Goal: Task Accomplishment & Management: Manage account settings

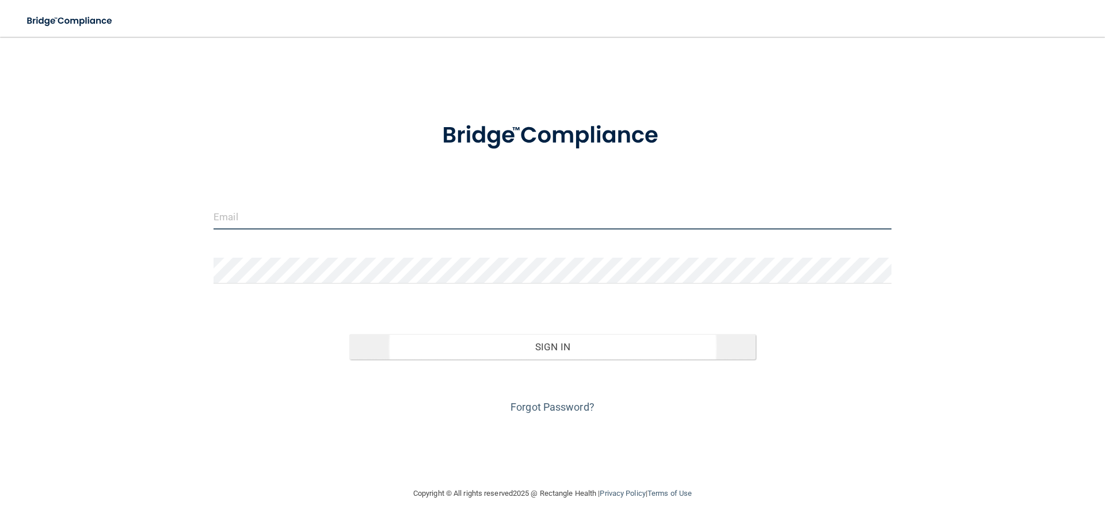
type input "[PERSON_NAME][EMAIL_ADDRESS][DOMAIN_NAME]"
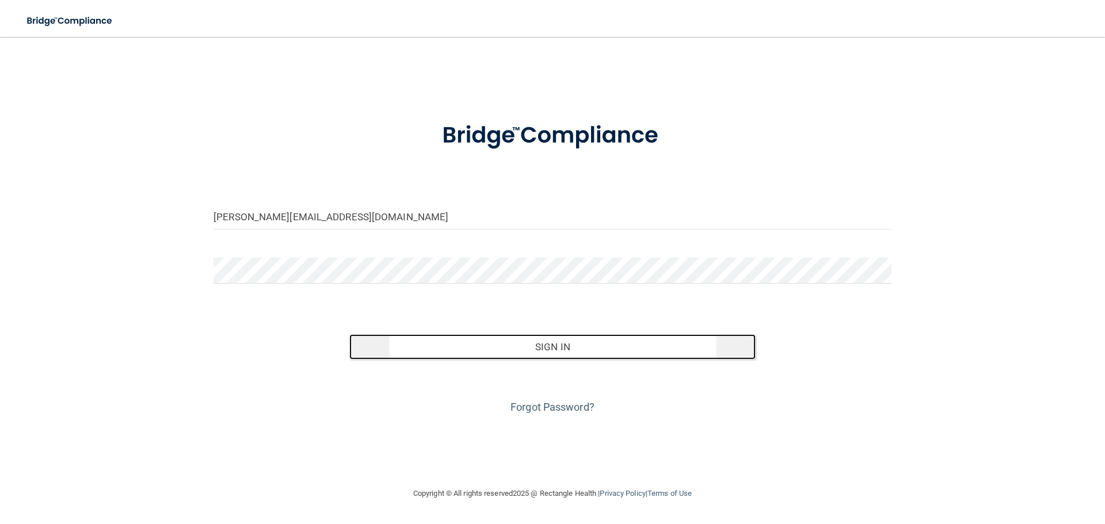
click at [520, 344] on button "Sign In" at bounding box center [552, 346] width 407 height 25
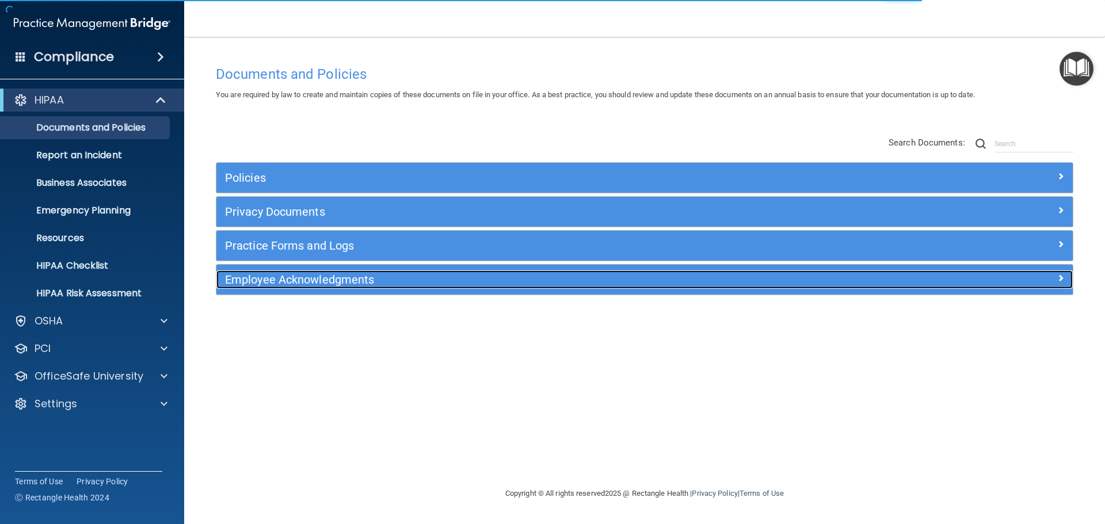
click at [300, 286] on h5 "Employee Acknowledgments" at bounding box center [537, 279] width 625 height 13
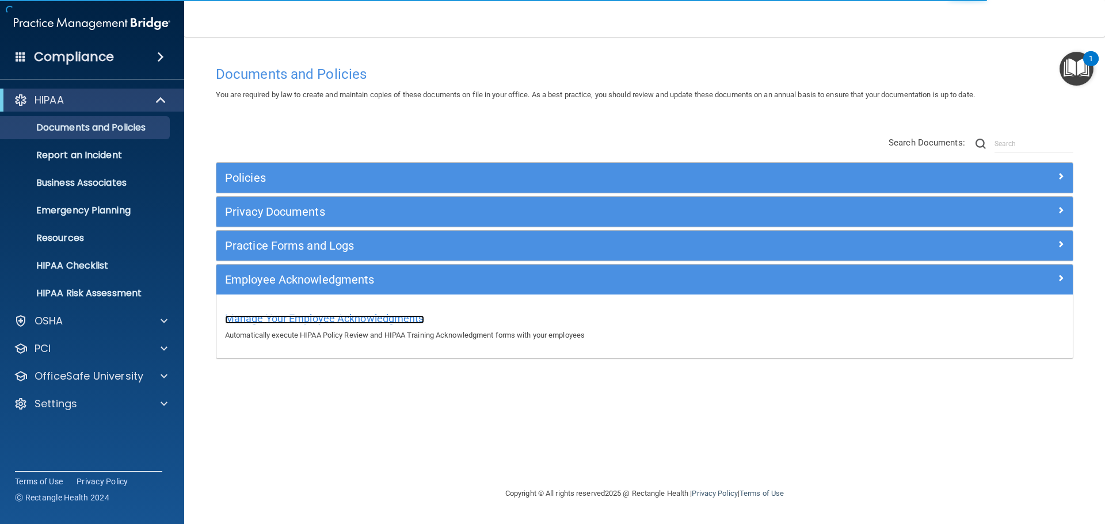
click at [298, 323] on span "Manage Your Employee Acknowledgments" at bounding box center [324, 319] width 199 height 12
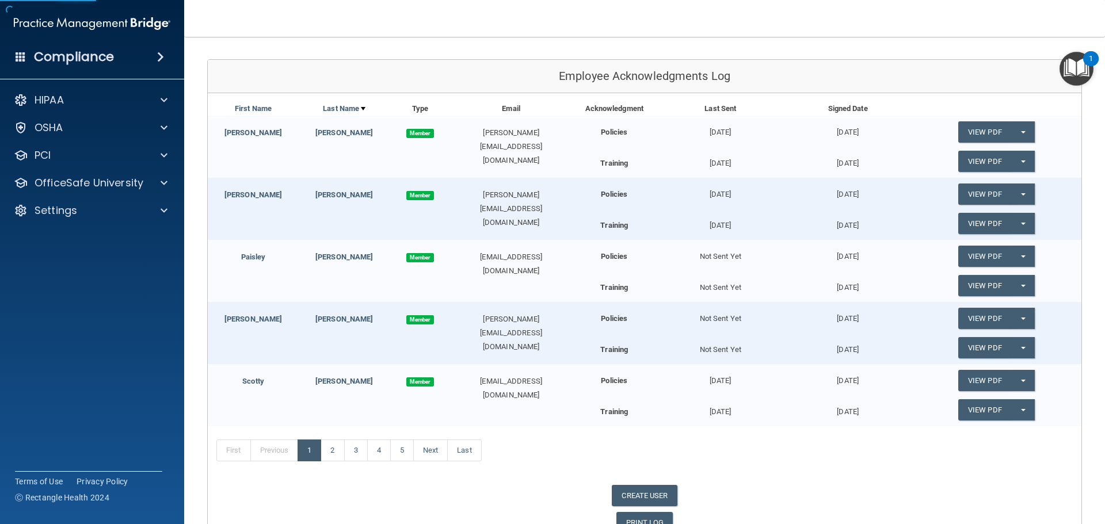
scroll to position [173, 0]
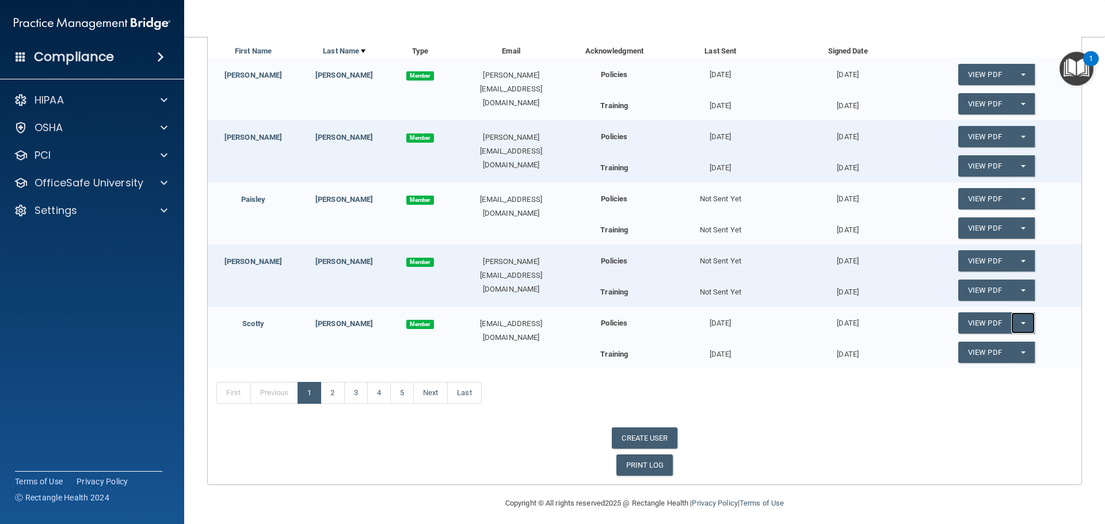
click at [1022, 322] on button "Split button!" at bounding box center [1023, 323] width 24 height 21
click at [1017, 344] on link "Update Acknowledgment" at bounding box center [1011, 346] width 106 height 17
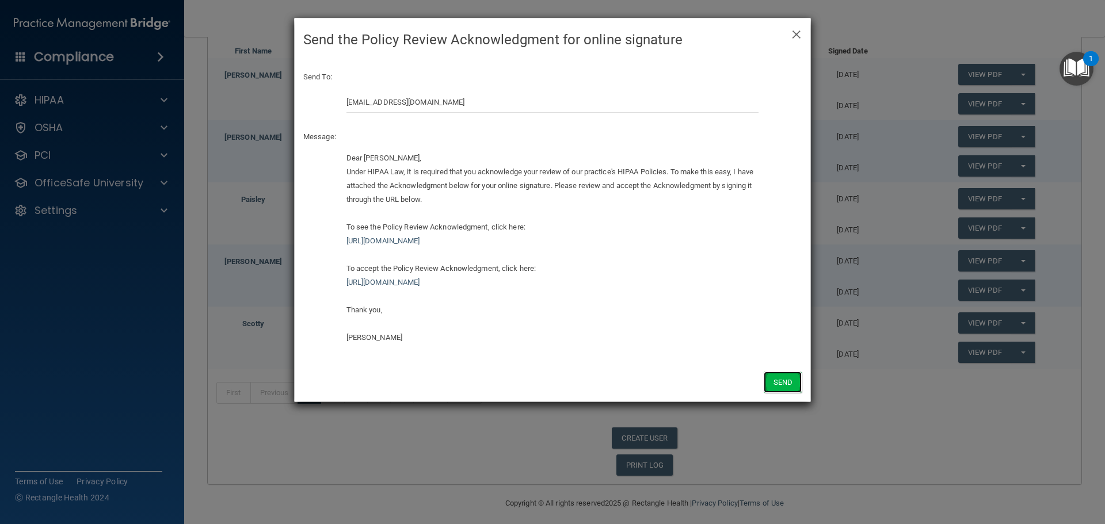
click at [768, 380] on button "Send" at bounding box center [783, 382] width 38 height 21
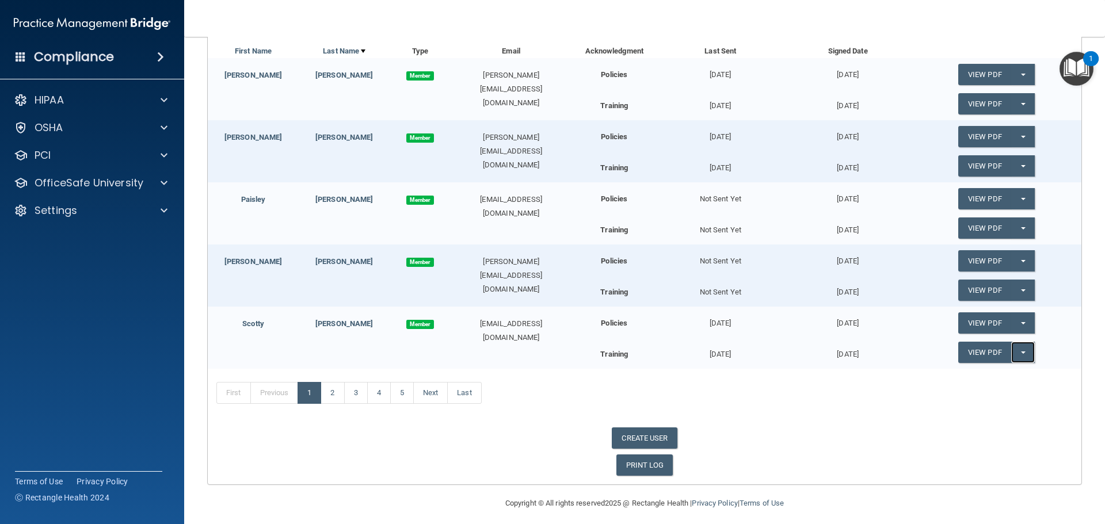
click at [1021, 352] on button "Split button!" at bounding box center [1023, 352] width 24 height 21
click at [1027, 373] on link "Update Acknowledgment" at bounding box center [1011, 375] width 106 height 17
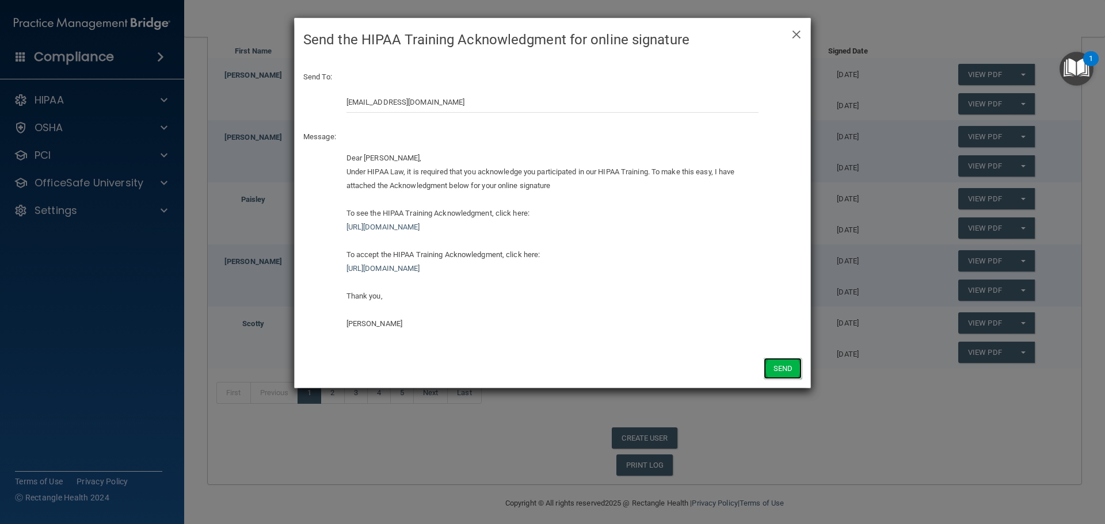
click at [782, 363] on button "Send" at bounding box center [783, 368] width 38 height 21
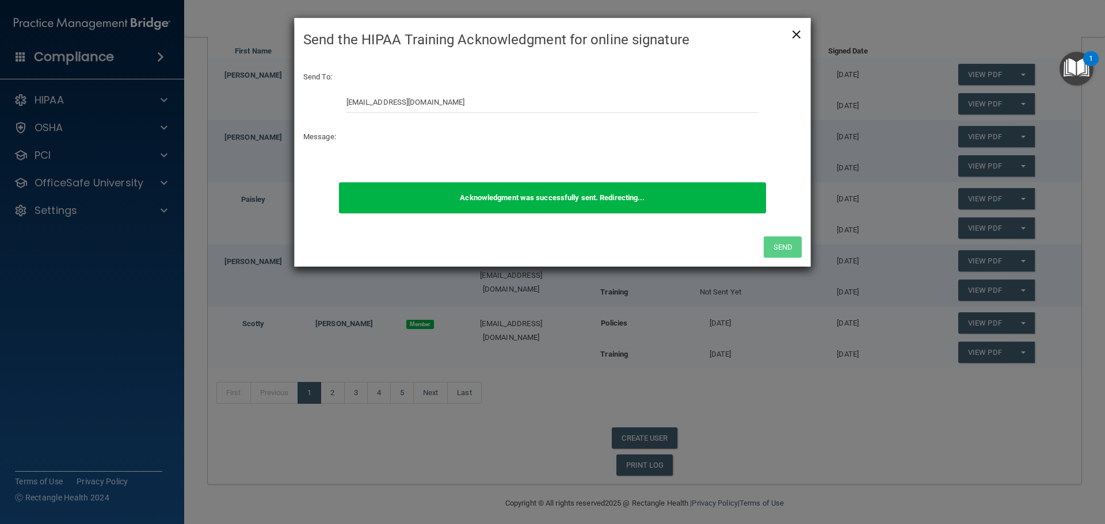
click at [795, 39] on span "×" at bounding box center [796, 32] width 10 height 23
